Goal: Transaction & Acquisition: Purchase product/service

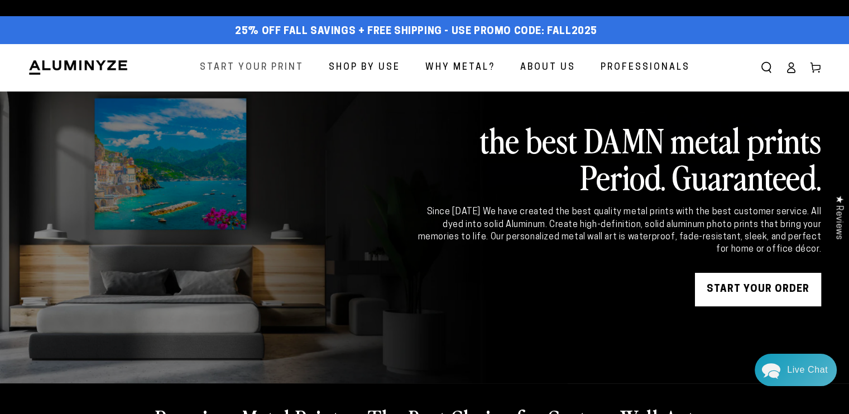
click at [282, 64] on span "Start Your Print" at bounding box center [252, 68] width 104 height 16
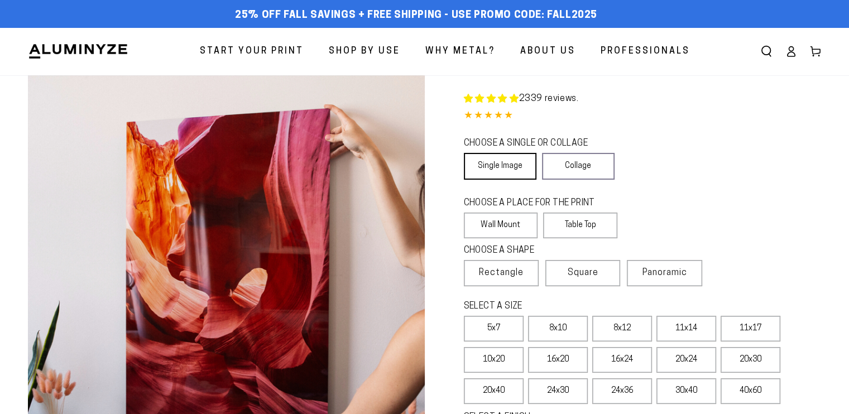
select select "**********"
click at [508, 163] on link "Single Image" at bounding box center [500, 166] width 73 height 27
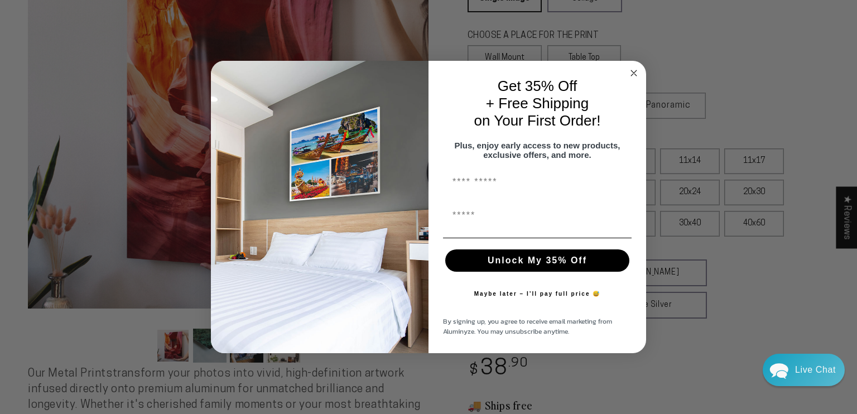
click at [513, 294] on button "Maybe later – I’ll pay full price 😅" at bounding box center [538, 294] width 138 height 22
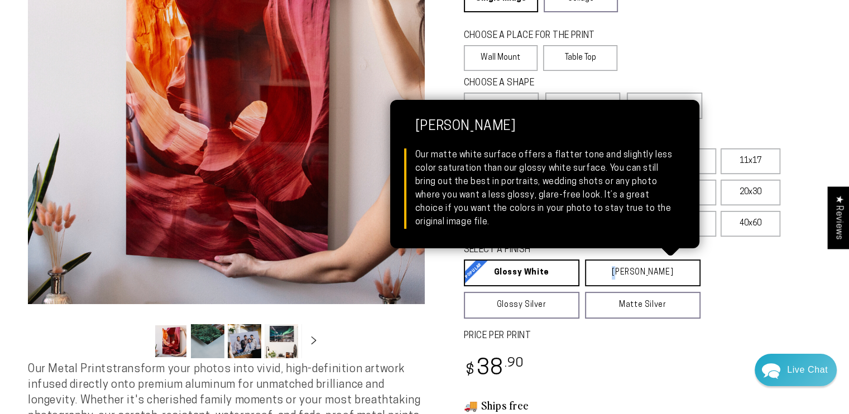
click at [613, 271] on link "Matte White Matte White Our matte white surface offers a flatter tone and sligh…" at bounding box center [643, 273] width 116 height 27
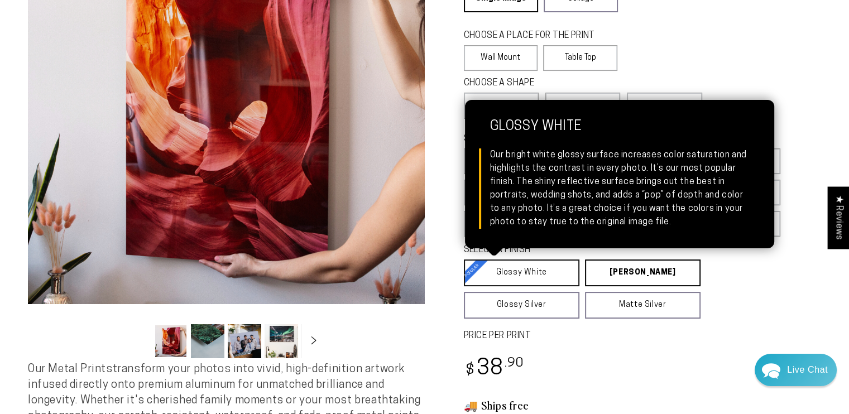
click at [526, 275] on link "Glossy White Glossy White Our bright white glossy surface increases color satur…" at bounding box center [522, 273] width 116 height 27
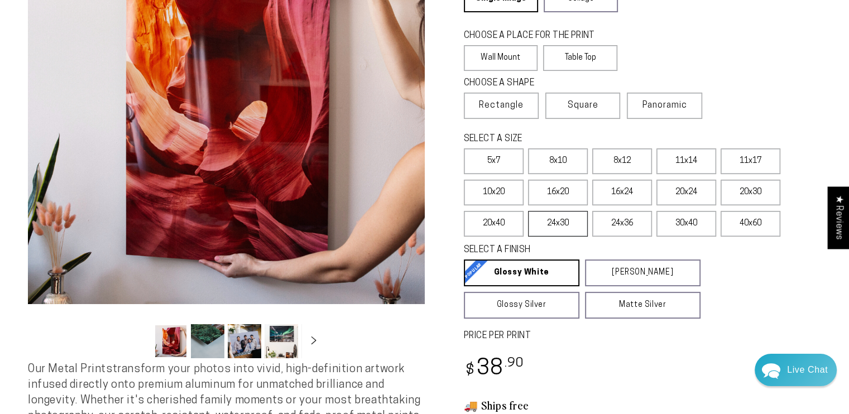
click at [560, 222] on label "24x30" at bounding box center [558, 224] width 60 height 26
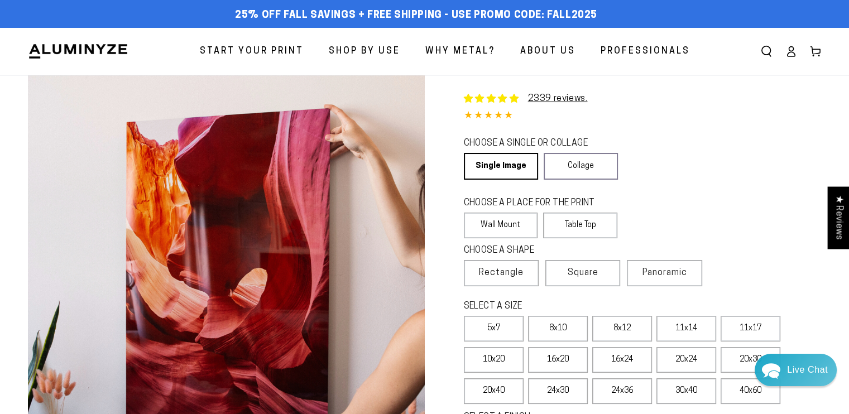
click at [664, 116] on div "4.84 out of 5.0 stars" at bounding box center [643, 116] width 358 height 16
